Goal: Task Accomplishment & Management: Use online tool/utility

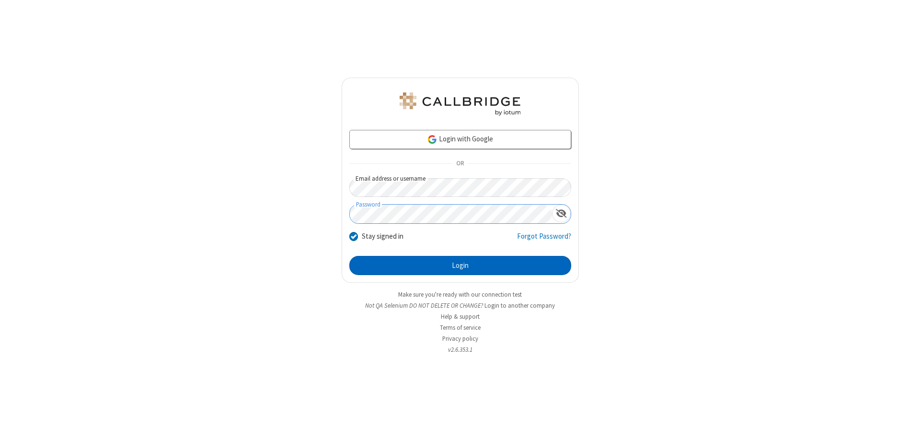
click at [460, 265] on button "Login" at bounding box center [460, 265] width 222 height 19
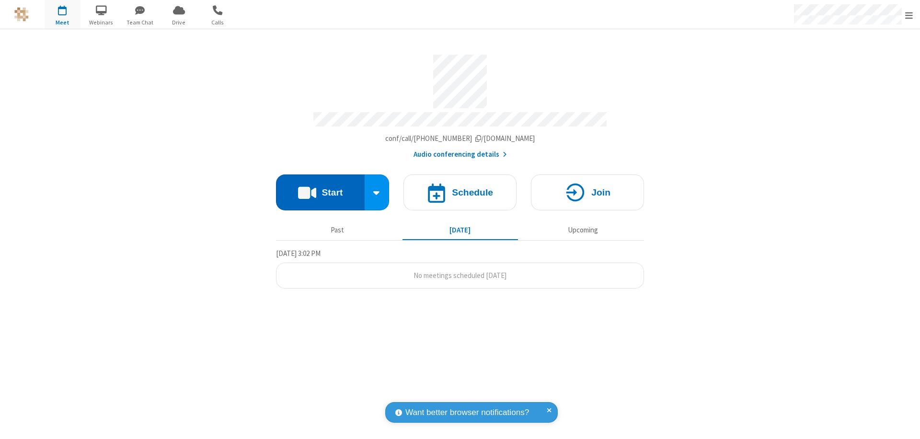
click at [320, 188] on button "Start" at bounding box center [320, 192] width 89 height 36
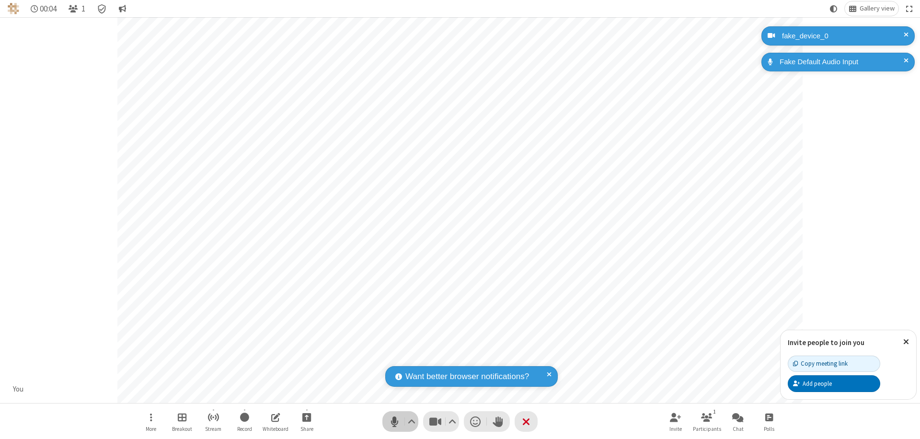
click at [394, 421] on span "Mute (⌘+Shift+A)" at bounding box center [394, 422] width 14 height 14
click at [394, 421] on span "Unmute (⌘+Shift+A)" at bounding box center [394, 422] width 14 height 14
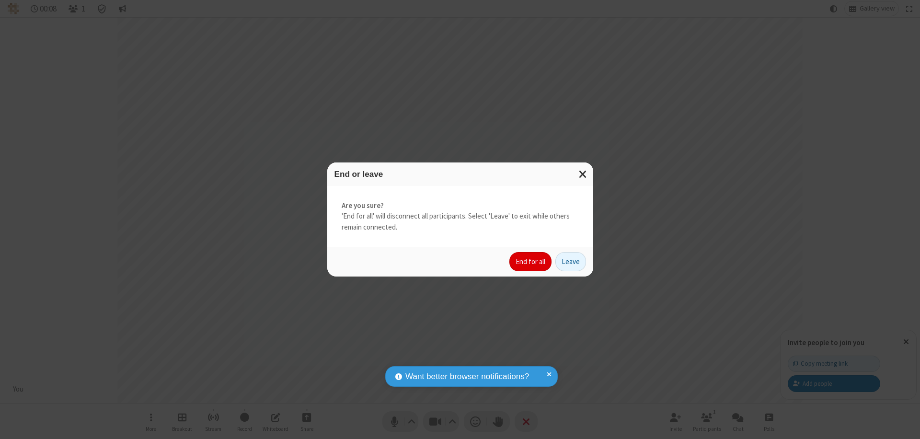
click at [531, 262] on button "End for all" at bounding box center [530, 261] width 42 height 19
